Goal: Find specific page/section: Find specific page/section

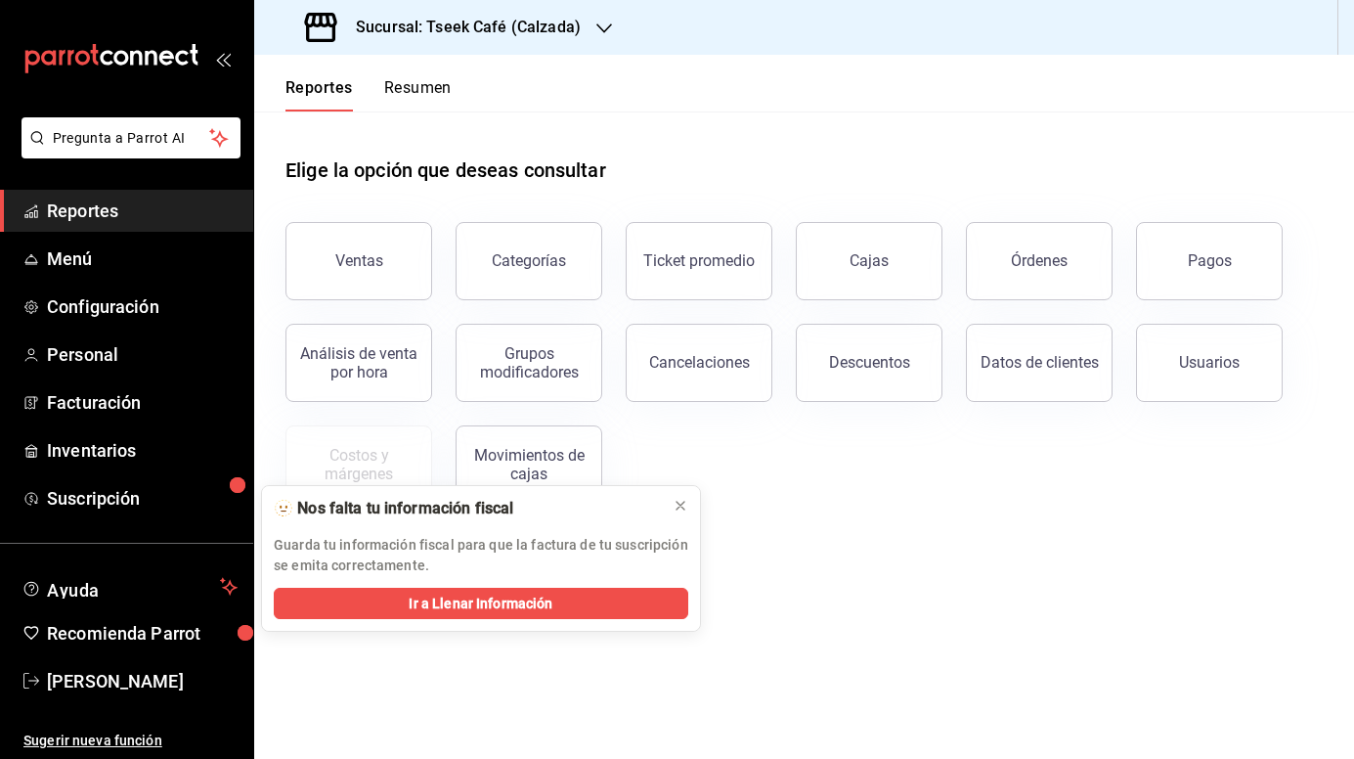
click at [406, 85] on button "Resumen" at bounding box center [417, 94] width 67 height 33
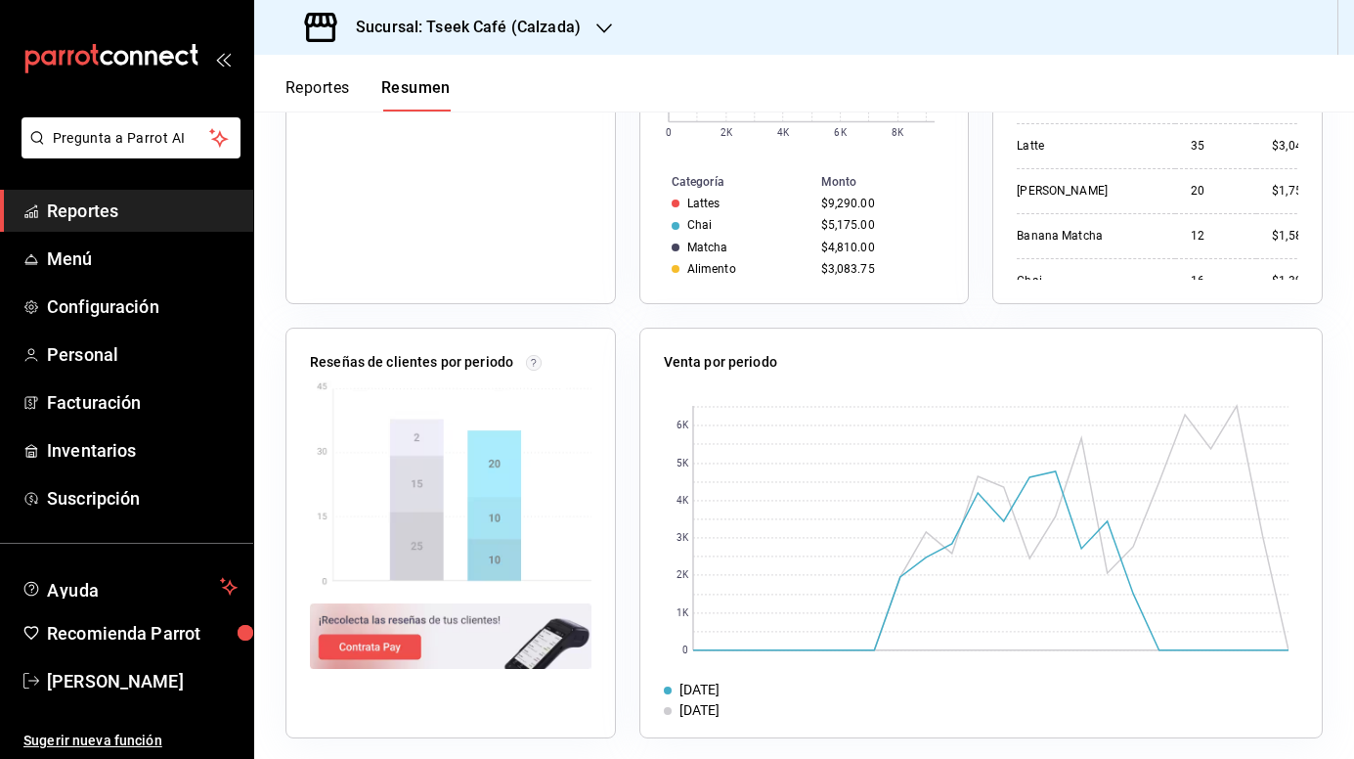
scroll to position [551, 0]
click at [499, 33] on h3 "Sucursal: Tseek Café (Calzada)" at bounding box center [460, 27] width 241 height 23
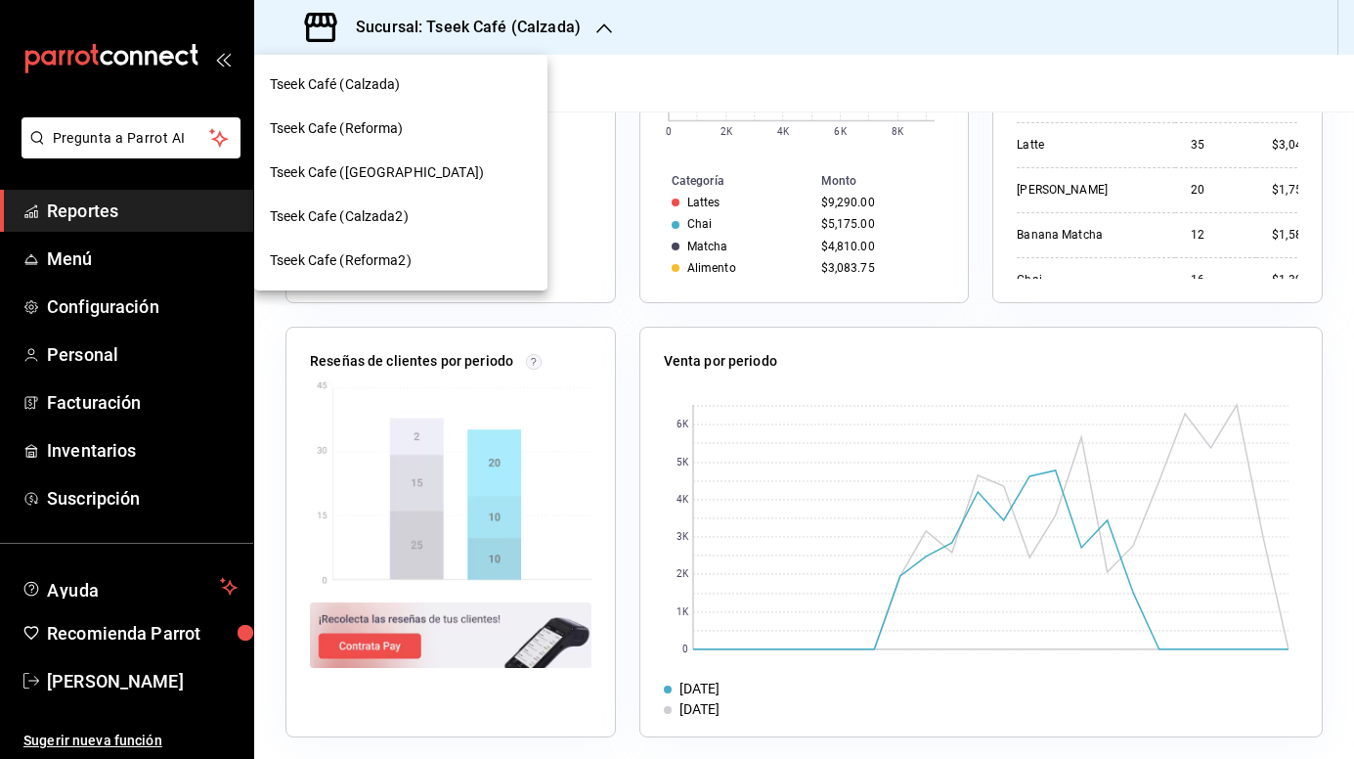
click at [430, 125] on div "Tseek Cafe (Reforma)" at bounding box center [401, 128] width 262 height 21
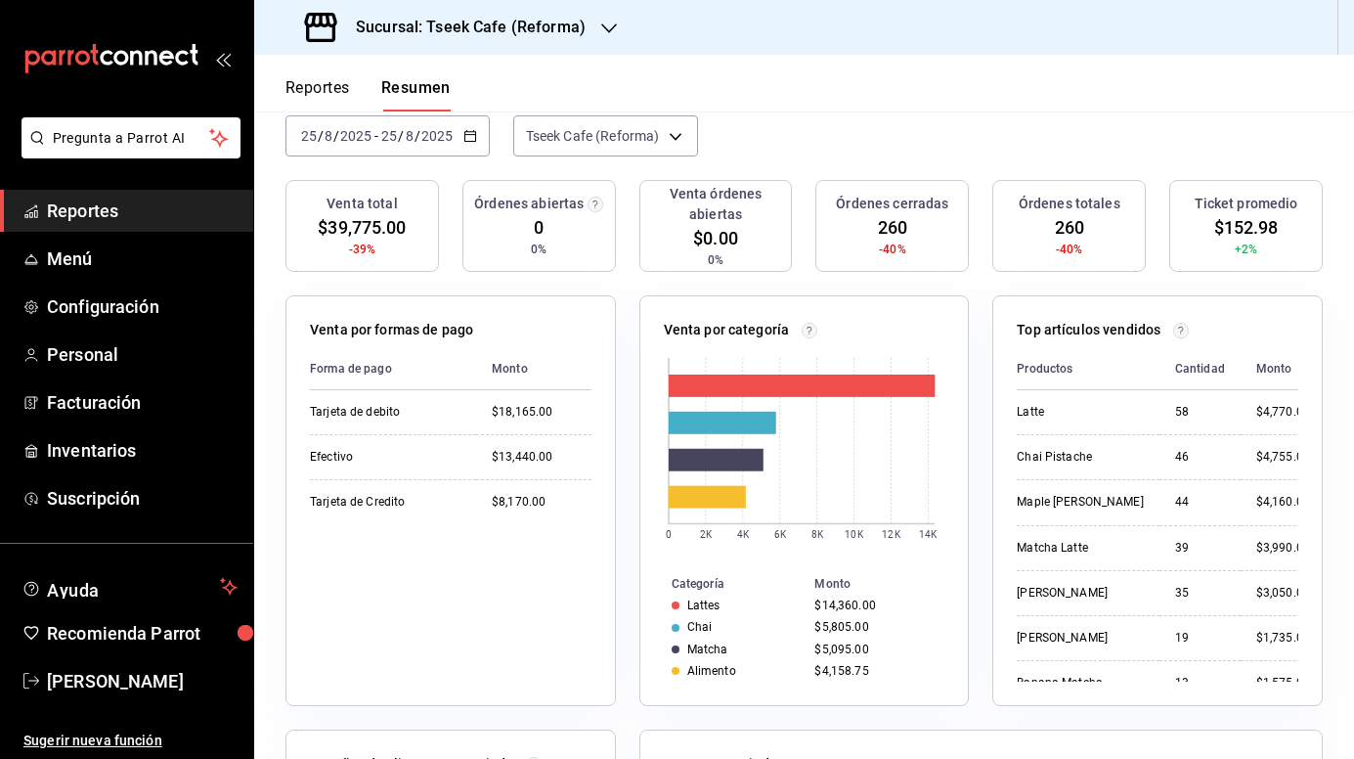
scroll to position [0, 0]
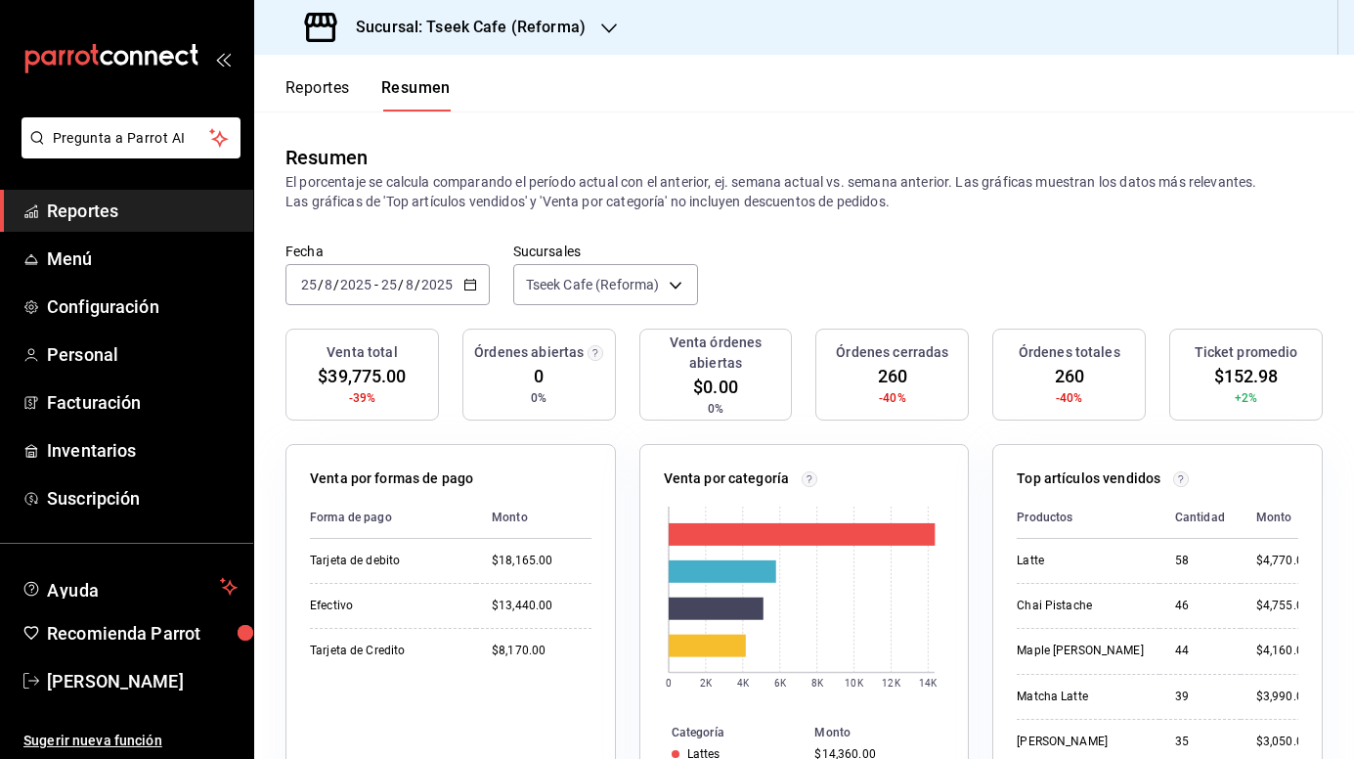
click at [547, 30] on h3 "Sucursal: Tseek Cafe (Reforma)" at bounding box center [462, 27] width 245 height 23
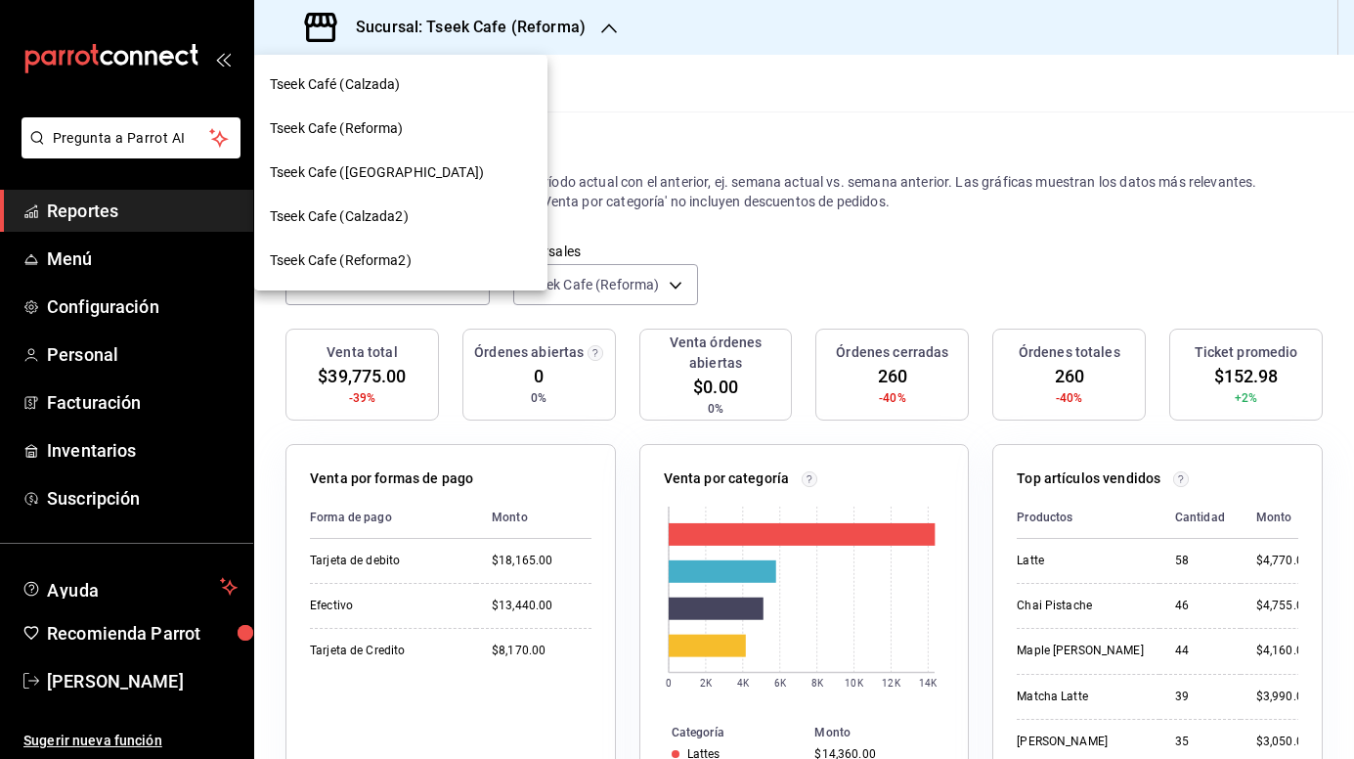
click at [429, 181] on div "Tseek Cafe ([GEOGRAPHIC_DATA])" at bounding box center [401, 172] width 262 height 21
